Goal: Information Seeking & Learning: Compare options

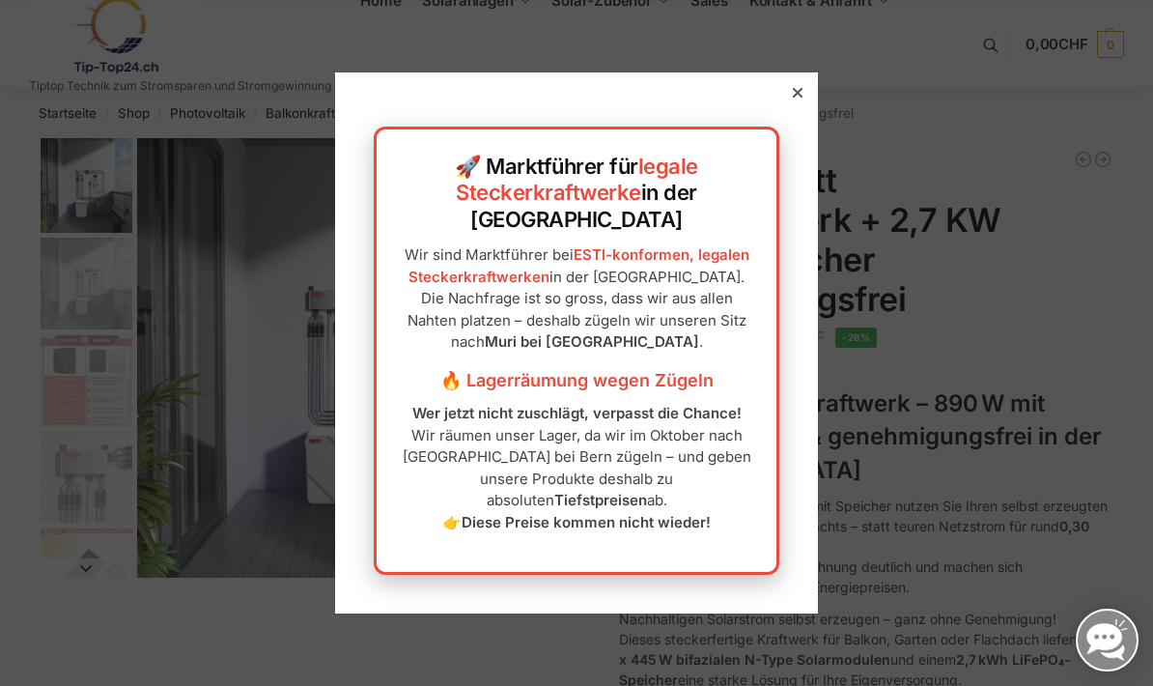
click at [797, 101] on div at bounding box center [797, 92] width 17 height 17
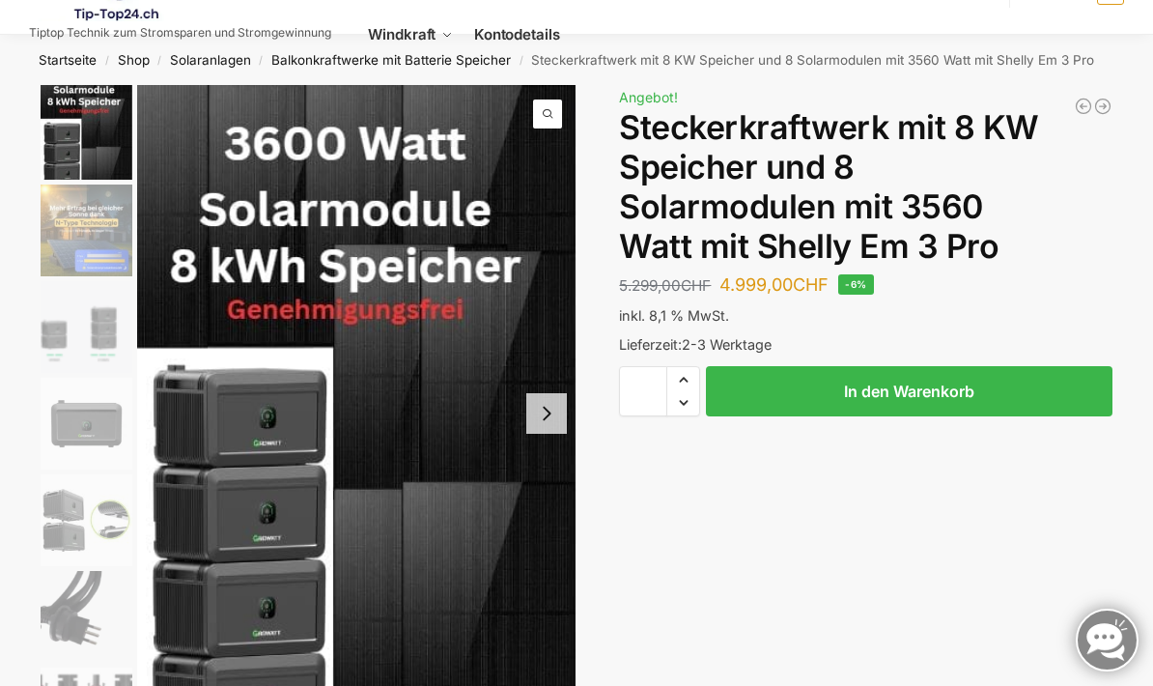
scroll to position [52, 0]
click at [548, 418] on button "Next slide" at bounding box center [546, 414] width 41 height 41
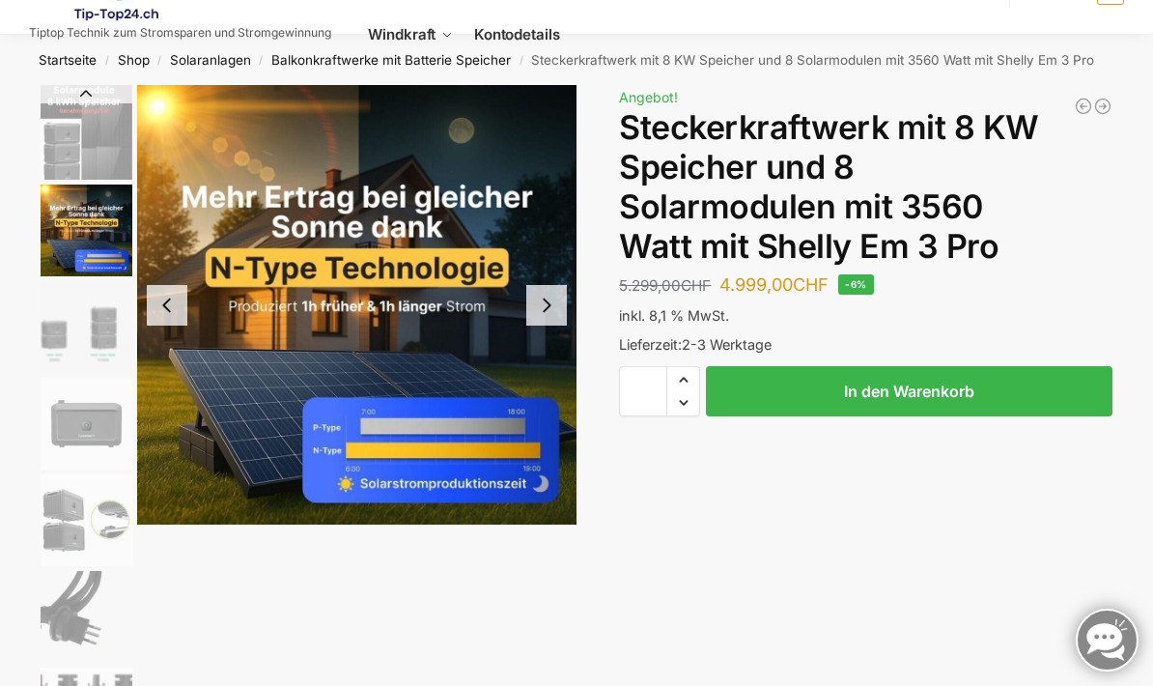
click at [551, 313] on button "Next slide" at bounding box center [546, 305] width 41 height 41
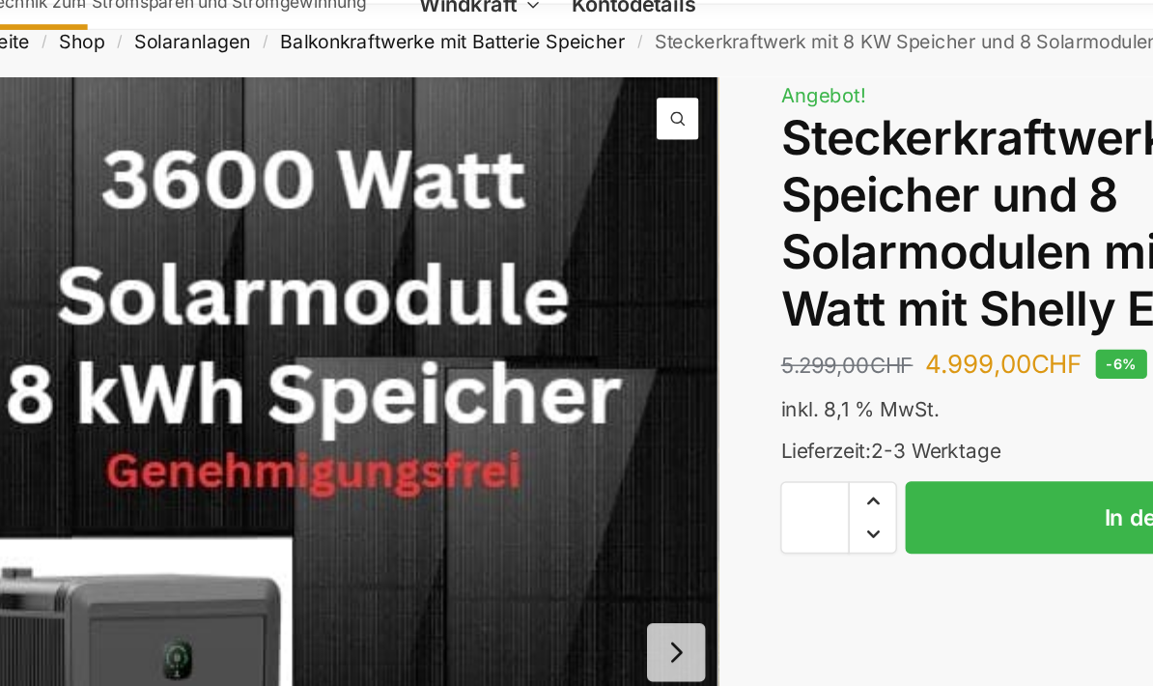
scroll to position [3, 0]
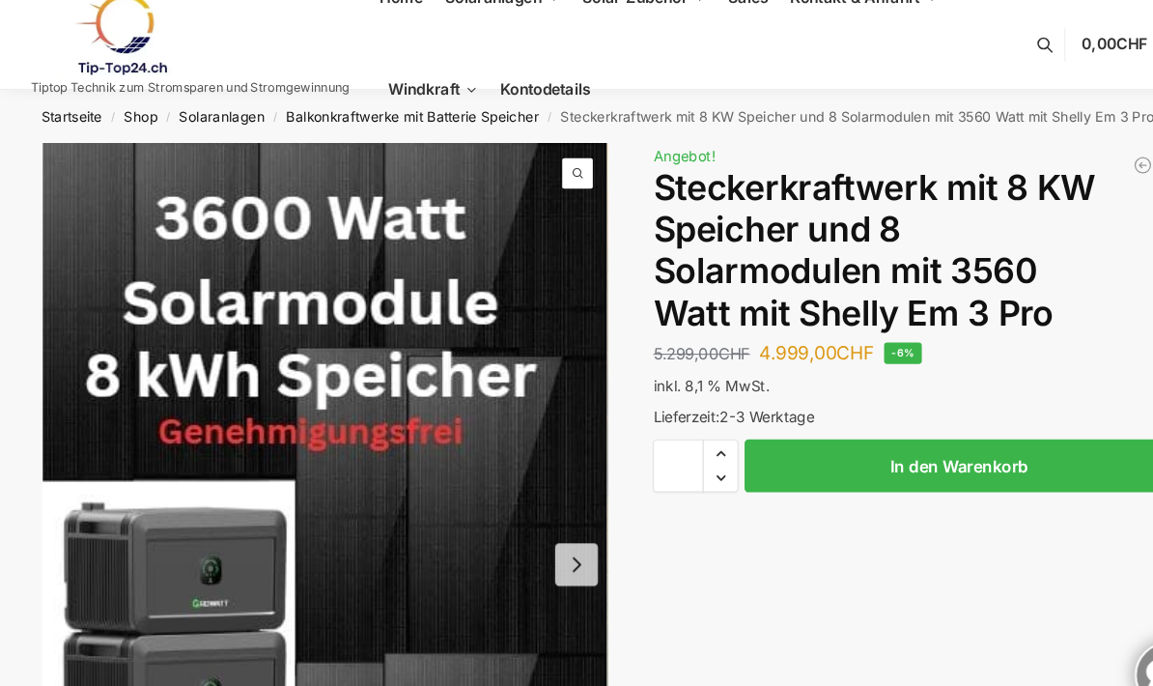
click at [545, 536] on button "Next slide" at bounding box center [546, 535] width 41 height 41
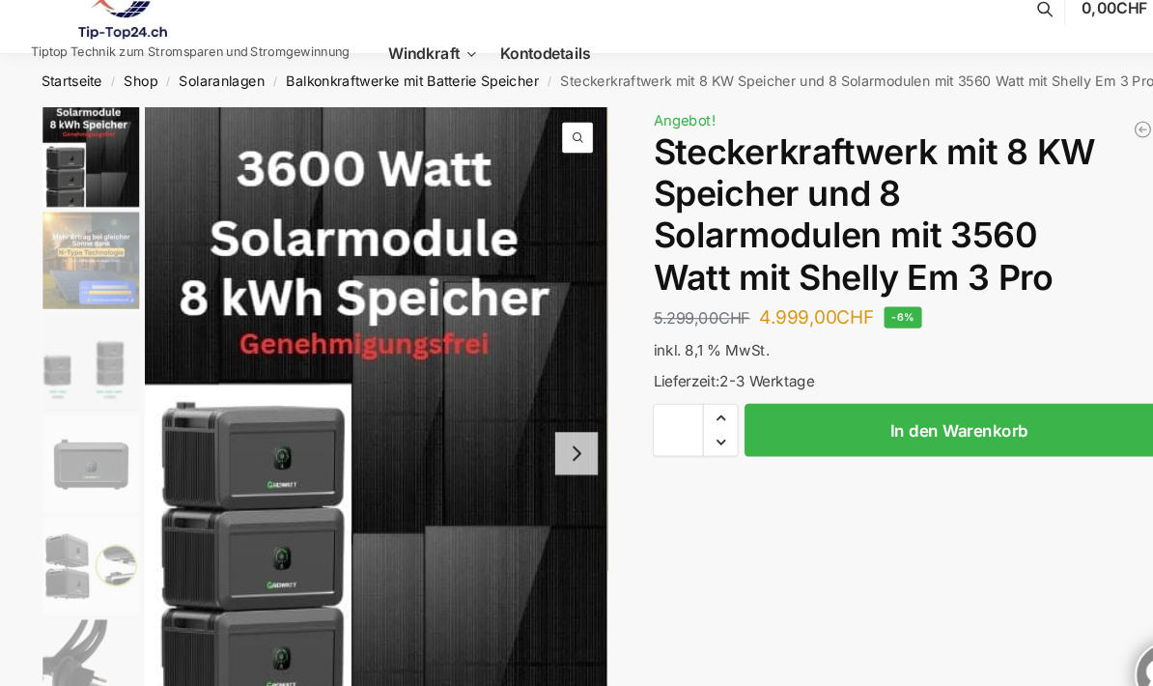
scroll to position [38, 0]
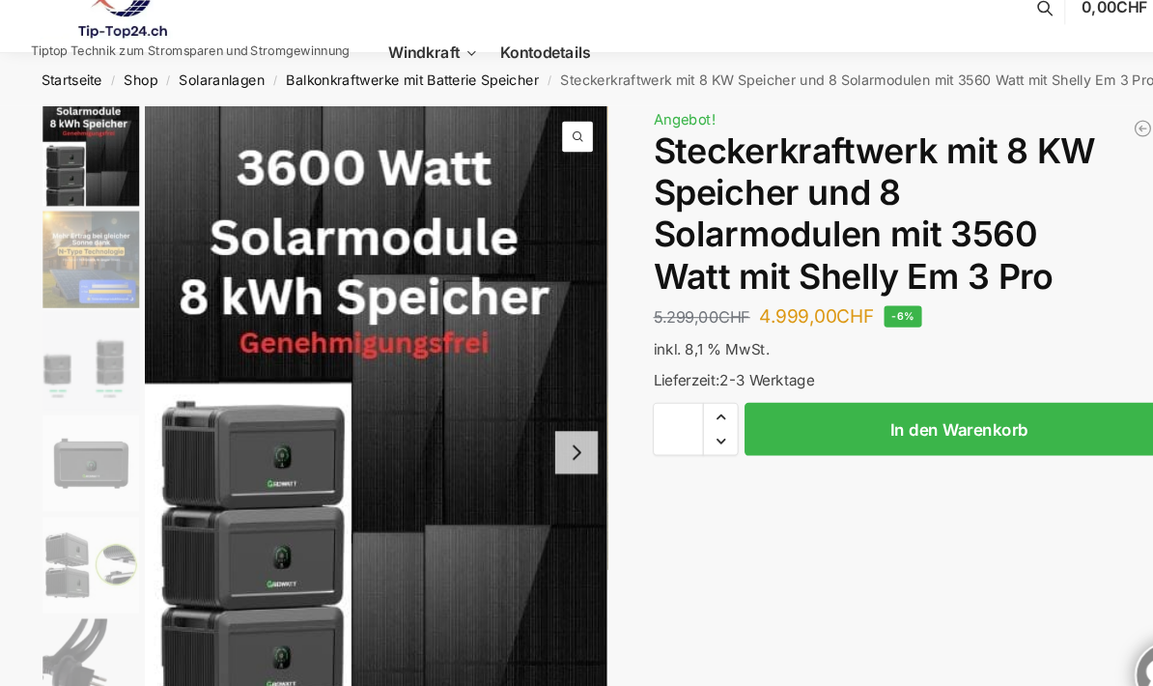
click at [560, 422] on button "Next slide" at bounding box center [546, 428] width 41 height 41
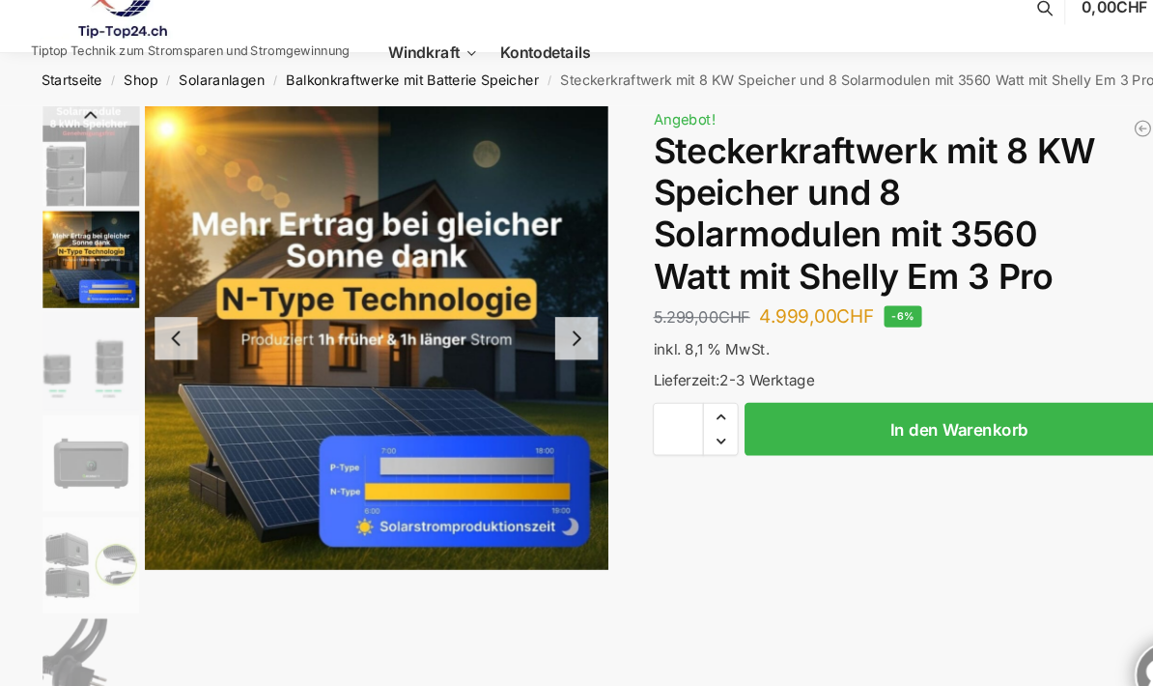
click at [551, 320] on button "Next slide" at bounding box center [546, 320] width 41 height 41
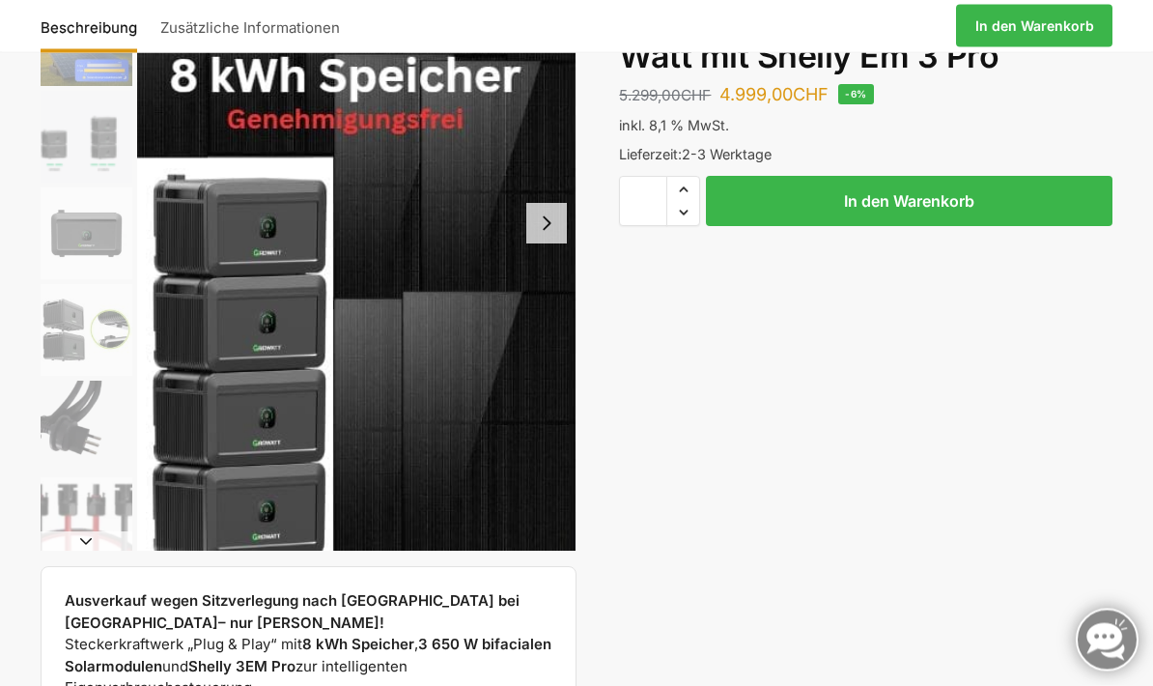
scroll to position [0, 0]
